Goal: Understand process/instructions: Learn how to perform a task or action

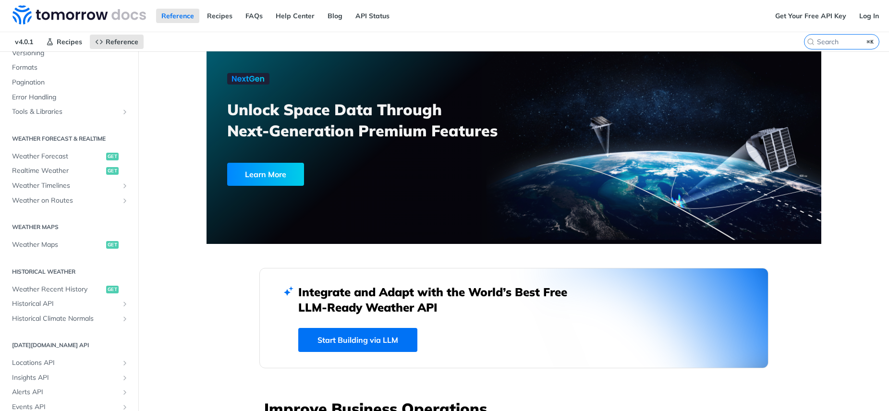
scroll to position [227, 0]
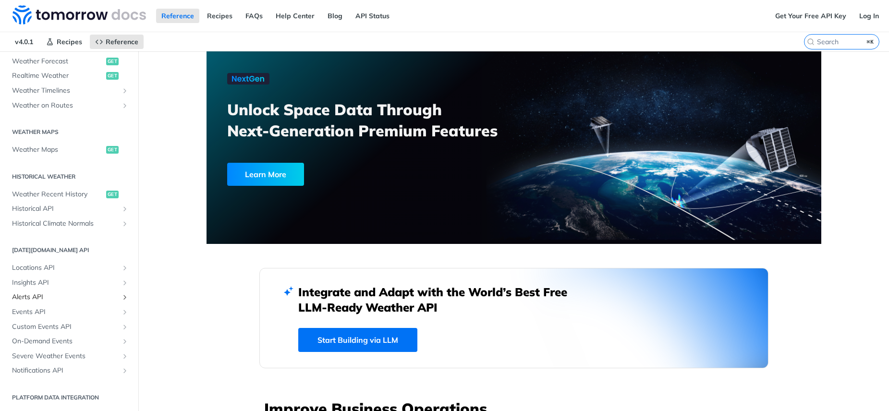
click at [62, 303] on link "Alerts API" at bounding box center [69, 297] width 124 height 14
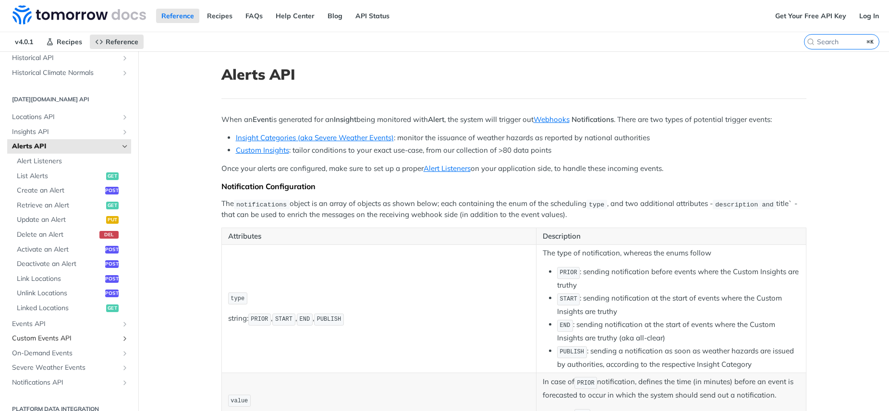
scroll to position [390, 0]
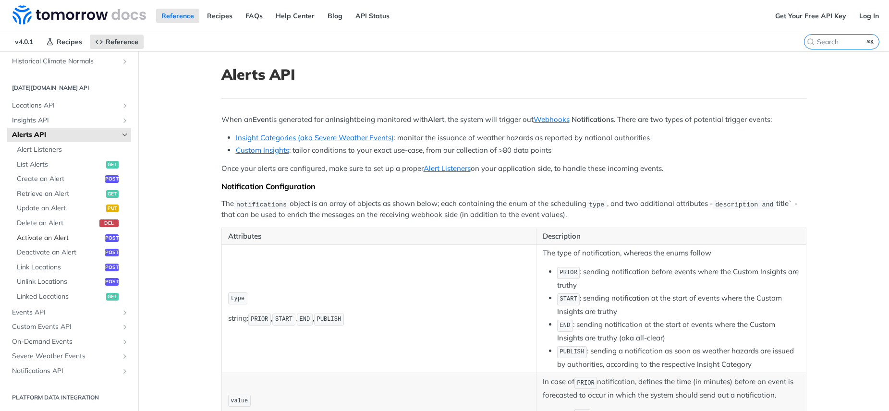
click at [50, 234] on span "Activate an Alert" at bounding box center [60, 238] width 86 height 10
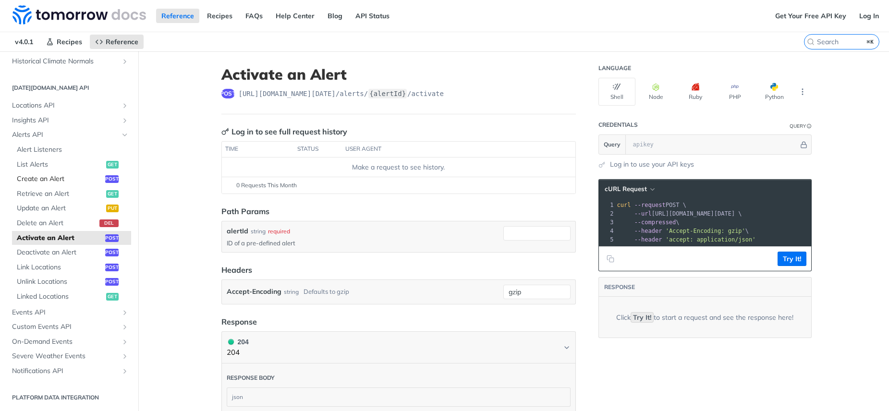
click at [58, 178] on span "Create an Alert" at bounding box center [60, 179] width 86 height 10
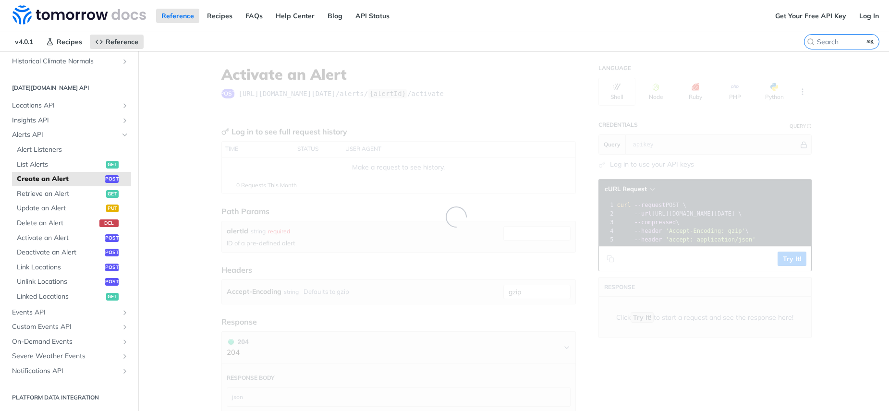
select select "true"
